Goal: Transaction & Acquisition: Purchase product/service

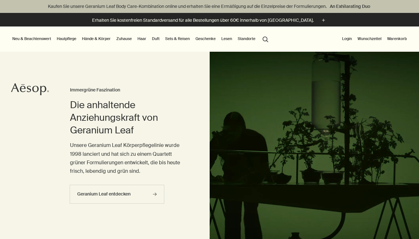
click at [96, 36] on link "Hände & Körper" at bounding box center [96, 39] width 31 height 8
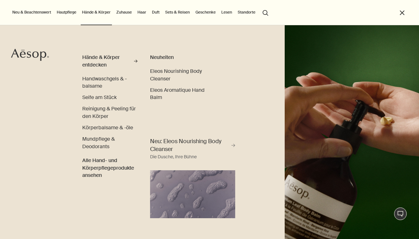
click at [326, 18] on ul "Neu & Beachtenswert Neuheiten Lucent Facial Refiner Lucent Duo Eleos Nourishing…" at bounding box center [208, 12] width 394 height 25
click at [317, 28] on img "primary" at bounding box center [352, 132] width 134 height 214
click at [397, 9] on ul "Neu & Beachtenswert Neuheiten Lucent Facial Refiner Lucent Duo Eleos Nourishing…" at bounding box center [208, 12] width 394 height 25
click at [157, 12] on link "Duft" at bounding box center [156, 13] width 10 height 8
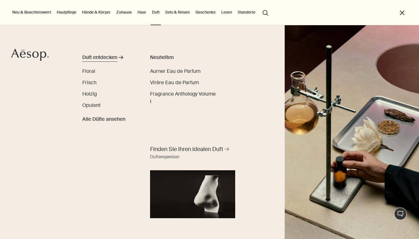
click at [99, 56] on div "Duft entdecken" at bounding box center [99, 58] width 35 height 8
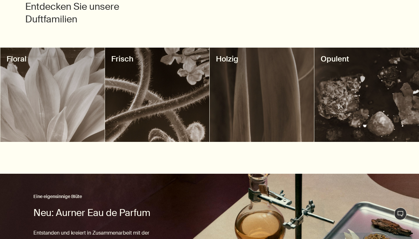
scroll to position [253, 0]
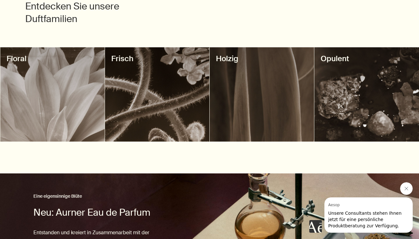
click at [326, 91] on div at bounding box center [366, 94] width 104 height 94
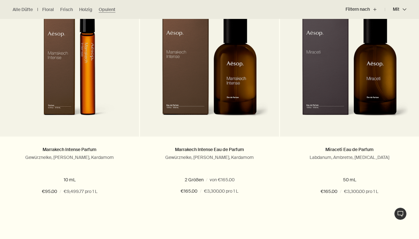
scroll to position [233, 0]
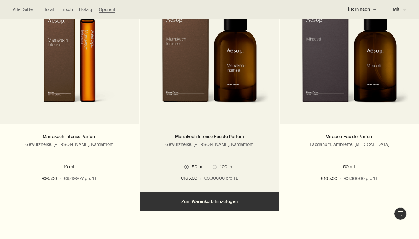
click at [269, 72] on img at bounding box center [209, 55] width 119 height 117
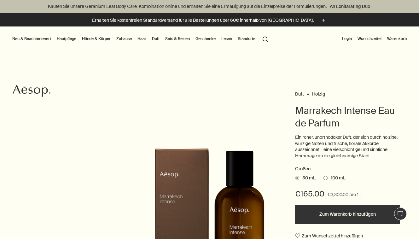
scroll to position [84, 0]
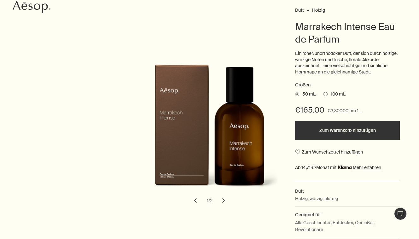
click at [224, 207] on div "Marrakech Intense Eau de Parfum" at bounding box center [210, 210] width 140 height 6
click at [221, 205] on button "chevron" at bounding box center [224, 200] width 14 height 14
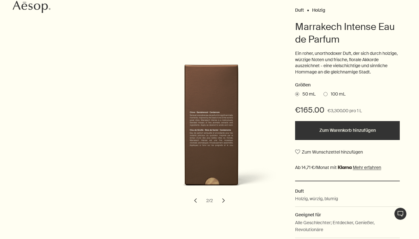
click at [221, 205] on button "chevron" at bounding box center [224, 200] width 14 height 14
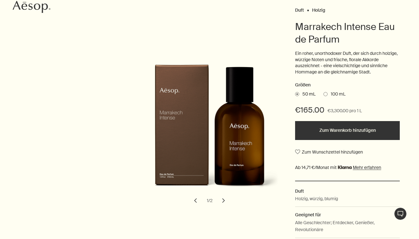
click at [323, 94] on label "100 mL" at bounding box center [334, 94] width 22 height 6
click at [323, 94] on input "100 mL" at bounding box center [323, 93] width 0 height 4
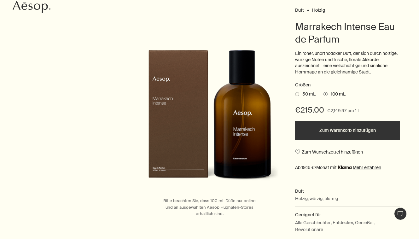
click at [304, 92] on span "50 mL" at bounding box center [307, 94] width 16 height 6
click at [295, 92] on input "50 mL" at bounding box center [295, 93] width 0 height 4
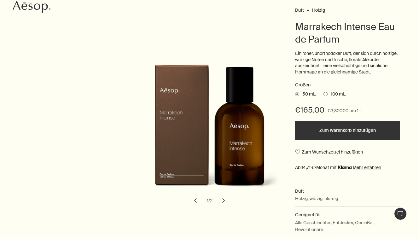
click at [326, 87] on h2 "Größen" at bounding box center [347, 85] width 105 height 8
click at [326, 90] on ul "50 mL 100 mL" at bounding box center [347, 94] width 105 height 9
click at [325, 92] on span at bounding box center [325, 94] width 4 height 4
click at [323, 91] on input "100 mL" at bounding box center [323, 93] width 0 height 4
